Goal: Information Seeking & Learning: Learn about a topic

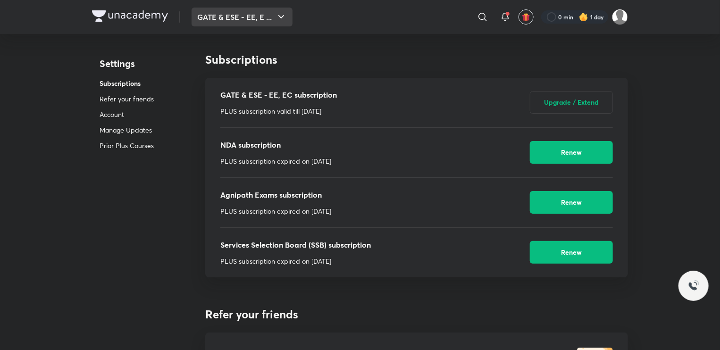
click at [215, 22] on button "GATE & ESE - EE, E ..." at bounding box center [242, 17] width 101 height 19
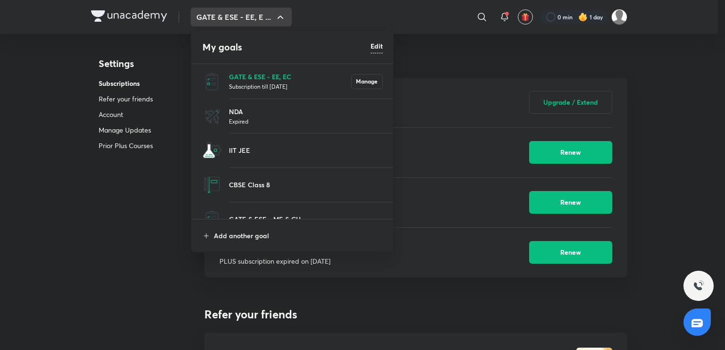
click at [242, 74] on p "GATE & ESE - EE, EC" at bounding box center [290, 77] width 122 height 10
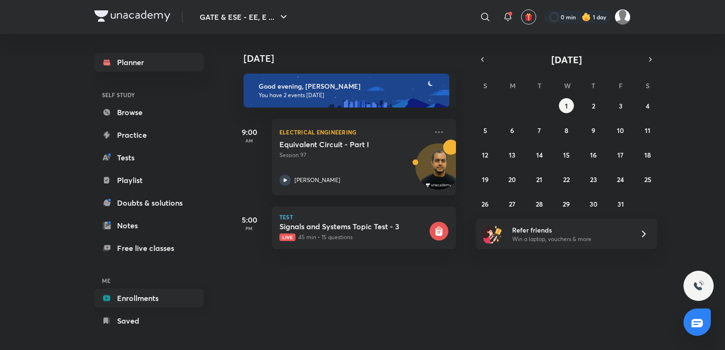
click at [143, 296] on link "Enrollments" at bounding box center [148, 298] width 109 height 19
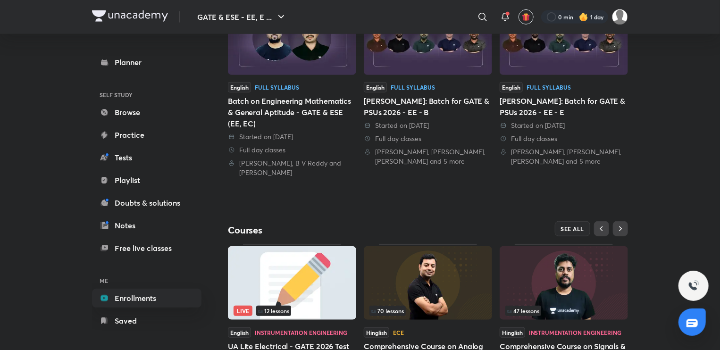
scroll to position [258, 0]
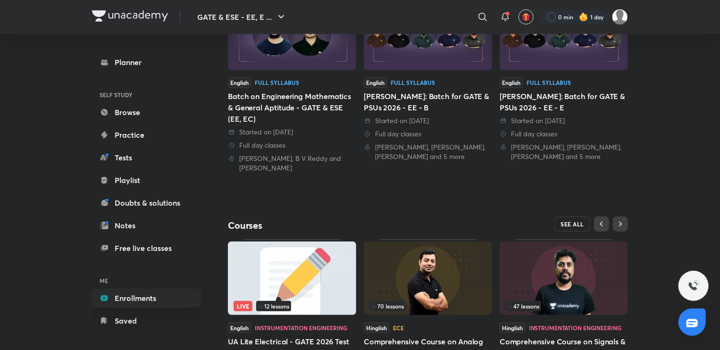
click at [572, 226] on span "SEE ALL" at bounding box center [573, 224] width 24 height 7
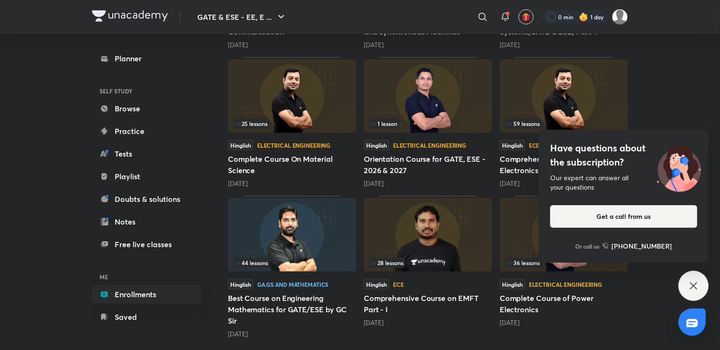
scroll to position [417, 0]
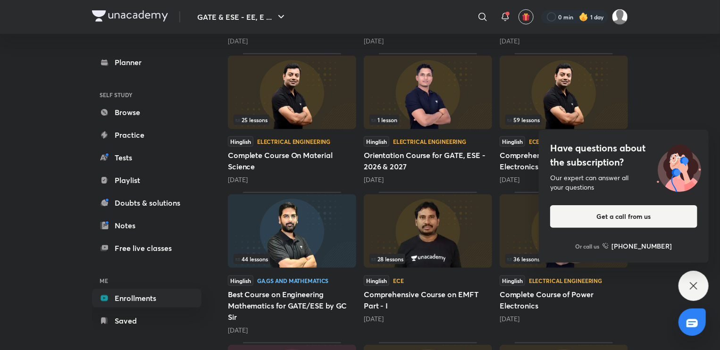
click at [691, 285] on icon at bounding box center [693, 285] width 11 height 11
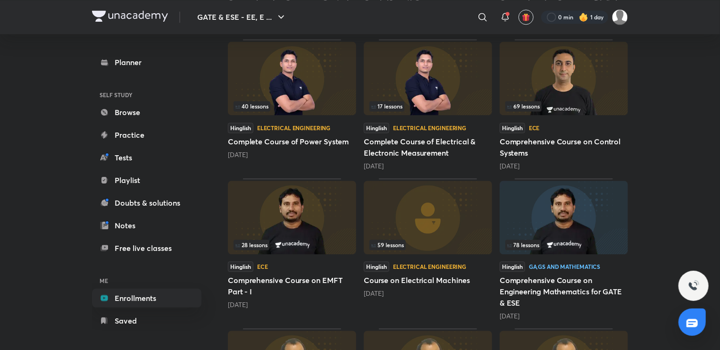
scroll to position [1260, 0]
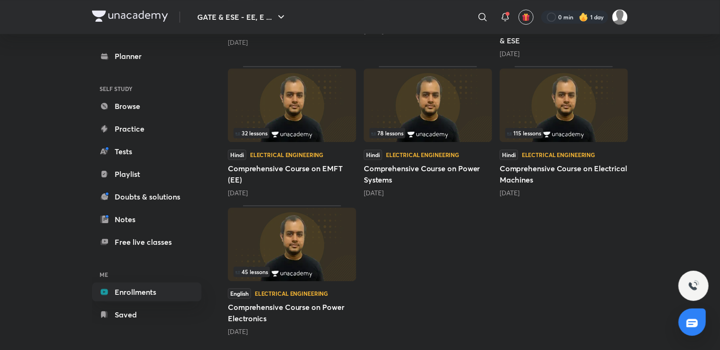
click at [252, 117] on img at bounding box center [292, 105] width 128 height 74
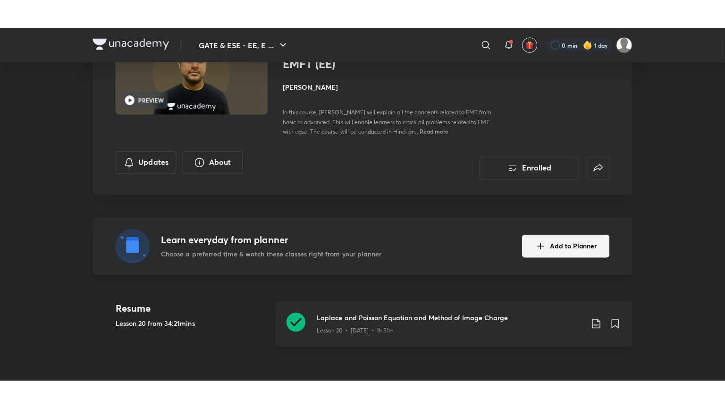
scroll to position [138, 0]
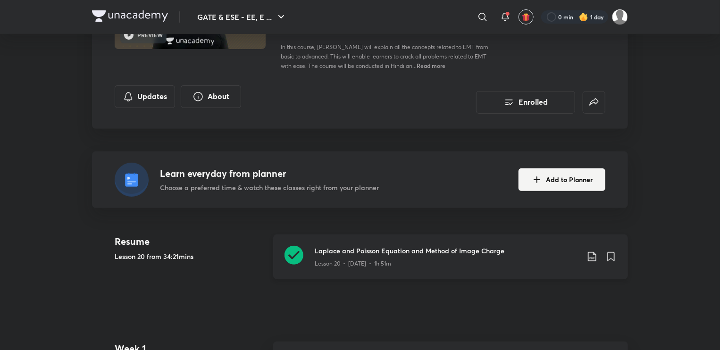
click at [292, 248] on icon at bounding box center [293, 255] width 19 height 19
